Goal: Register for event/course

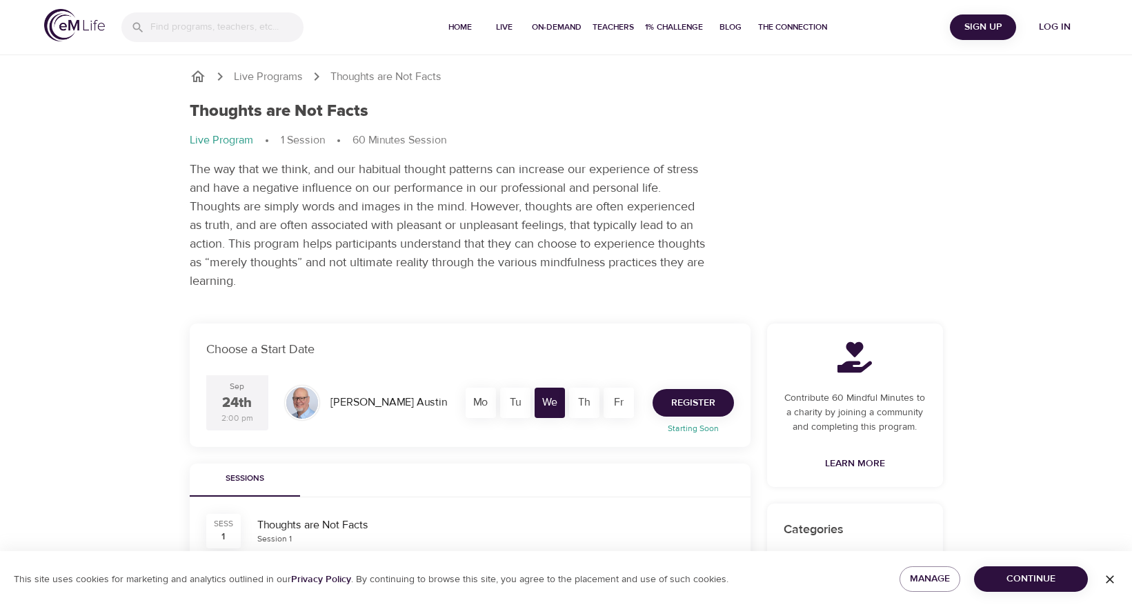
click at [705, 402] on span "Register" at bounding box center [693, 402] width 44 height 17
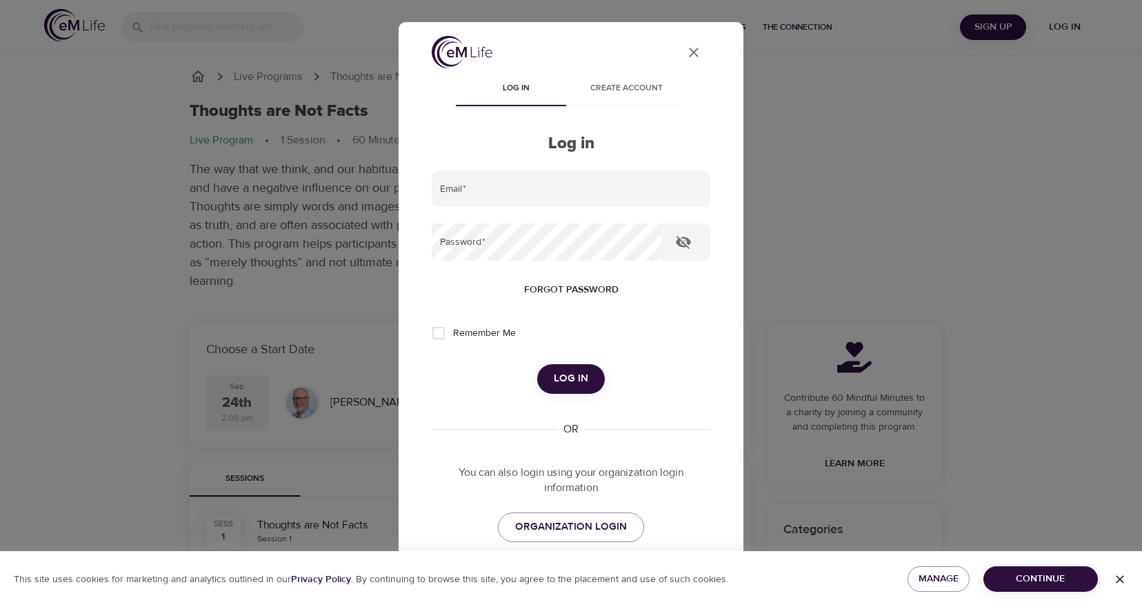
type input "[EMAIL_ADDRESS][DOMAIN_NAME]"
click at [554, 383] on span "Log in" at bounding box center [571, 379] width 34 height 18
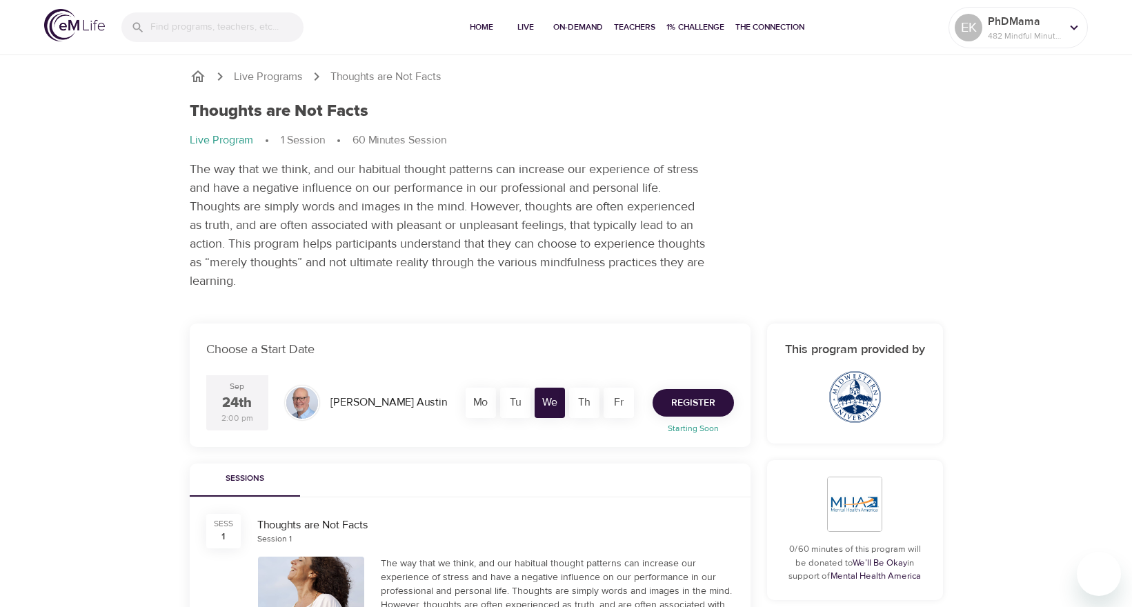
click at [684, 403] on span "Register" at bounding box center [693, 402] width 44 height 17
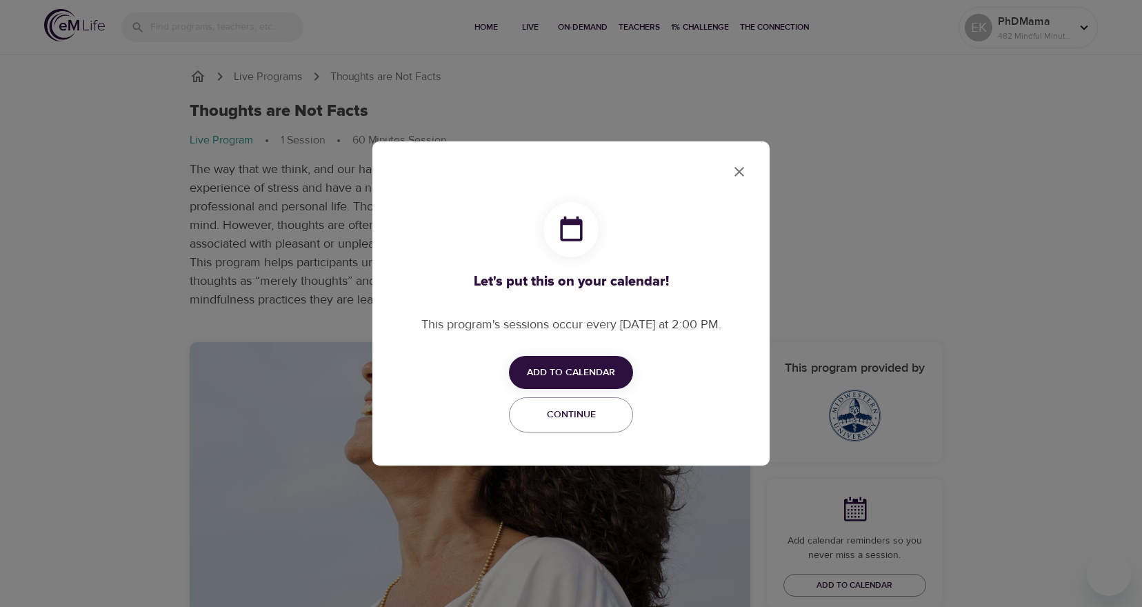
checkbox input "true"
click at [550, 369] on span "Add to Calendar" at bounding box center [571, 372] width 88 height 17
click at [575, 422] on span "Outlook" at bounding box center [580, 426] width 43 height 19
click at [739, 172] on div at bounding box center [571, 303] width 1142 height 607
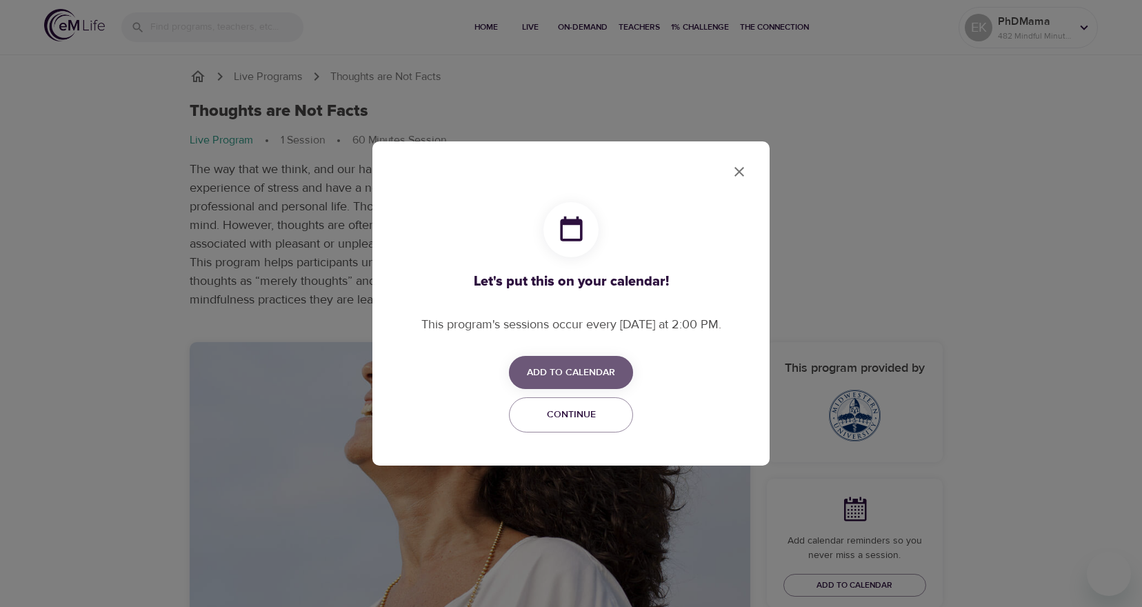
click at [557, 369] on span "Add to Calendar" at bounding box center [571, 372] width 88 height 17
click at [743, 168] on div at bounding box center [571, 303] width 1142 height 607
click at [741, 174] on icon "close" at bounding box center [739, 171] width 17 height 17
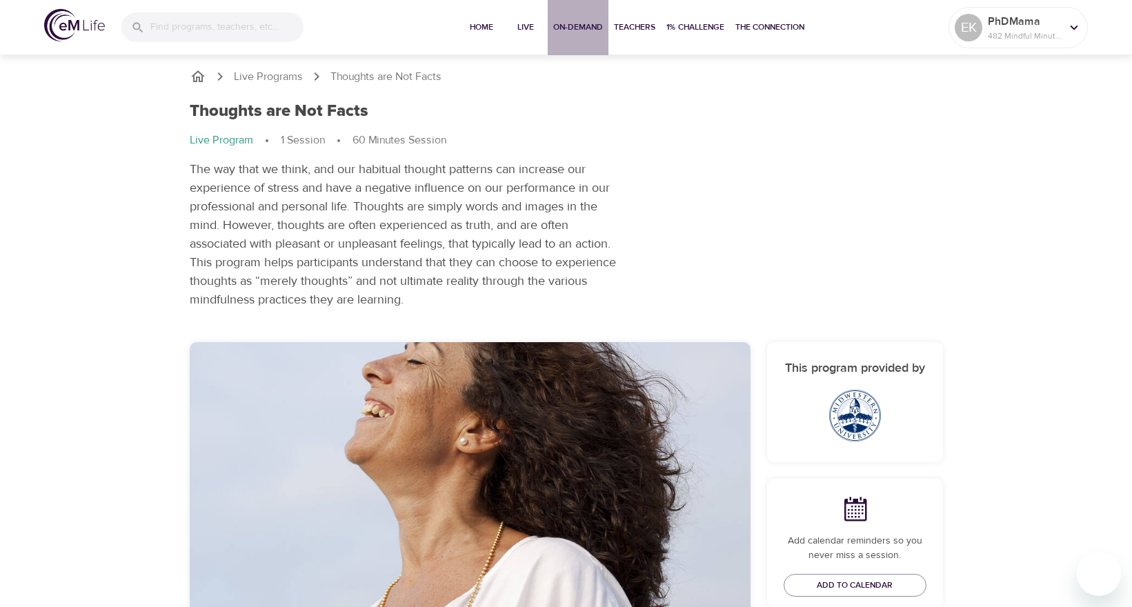
click at [556, 30] on span "On-Demand" at bounding box center [578, 27] width 50 height 14
